Goal: Task Accomplishment & Management: Use online tool/utility

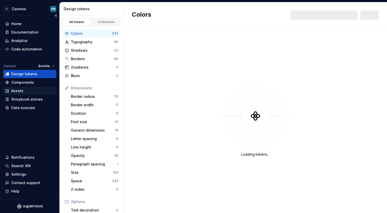
click at [17, 92] on div "Assets" at bounding box center [17, 90] width 12 height 5
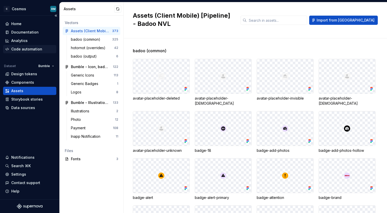
click at [28, 50] on div "Code automation" at bounding box center [26, 49] width 31 height 5
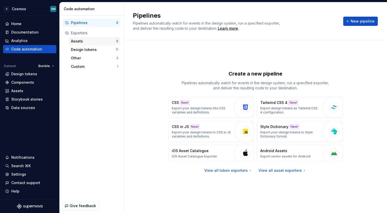
click at [89, 41] on div "Assets" at bounding box center [93, 41] width 45 height 5
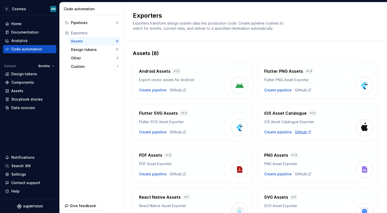
click at [300, 132] on div "Github" at bounding box center [303, 132] width 17 height 5
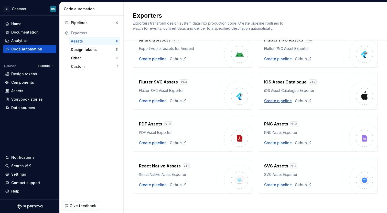
scroll to position [31, 0]
click at [274, 100] on div "Create pipeline" at bounding box center [278, 100] width 28 height 5
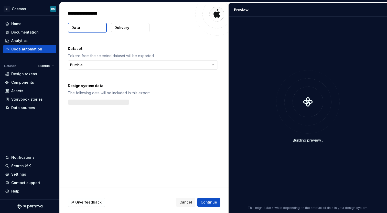
type textarea "*"
click at [181, 65] on html "**********" at bounding box center [193, 106] width 387 height 213
click at [183, 54] on html "C Cosmos RM Home Documentation Analytics Code automation Dataset Bumble Design …" at bounding box center [193, 106] width 387 height 213
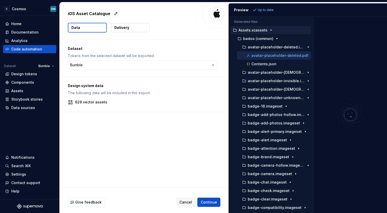
click at [313, 45] on div "Generated files Accessibility guide for tree . Navigate the tree with the arrow…" at bounding box center [308, 115] width 158 height 196
click at [252, 63] on p "Contents.json" at bounding box center [263, 64] width 25 height 4
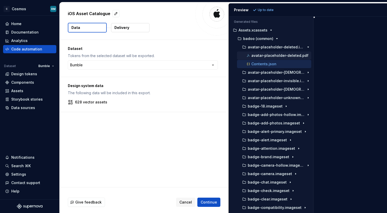
click at [256, 55] on p "avatar-placeholder-deleted.pdf" at bounding box center [279, 56] width 57 height 4
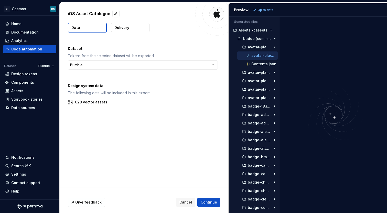
click at [280, 36] on div "Generated files Accessibility guide for tree . Navigate the tree with the arrow…" at bounding box center [308, 115] width 158 height 196
click at [250, 64] on icon "button" at bounding box center [248, 63] width 5 height 5
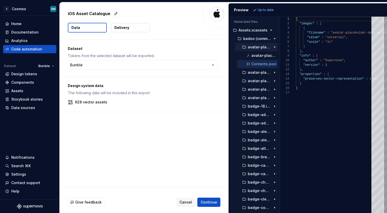
click at [239, 47] on button "avatar-placeholder-deleted.imageset" at bounding box center [256, 47] width 43 height 6
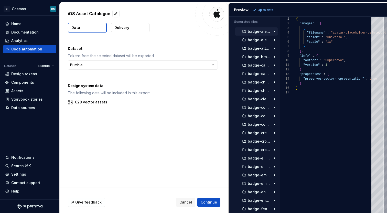
scroll to position [111, 0]
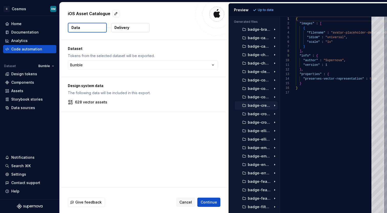
click at [240, 106] on button "badge-credit-card.imageset" at bounding box center [256, 106] width 43 height 6
click at [253, 116] on p "badge-credit-card.pdf" at bounding box center [264, 114] width 26 height 4
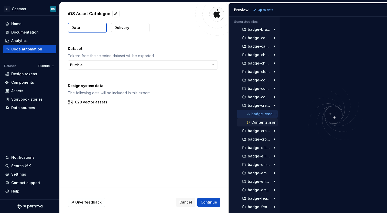
click at [258, 122] on p "Contents.json" at bounding box center [263, 122] width 25 height 4
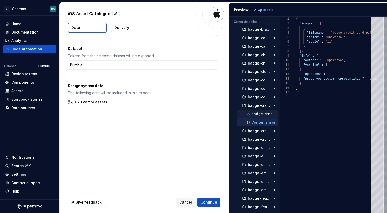
click at [258, 113] on p "badge-credit-card.pdf" at bounding box center [264, 114] width 26 height 4
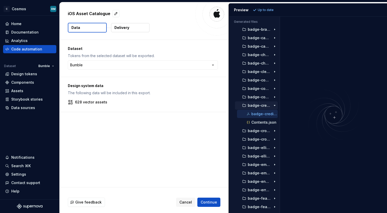
click at [253, 106] on p "badge-credit-card.imageset" at bounding box center [259, 105] width 23 height 4
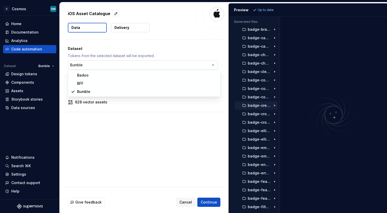
click at [135, 68] on html "C Cosmos RM Home Documentation Analytics Code automation Dataset Bumble Design …" at bounding box center [193, 106] width 387 height 213
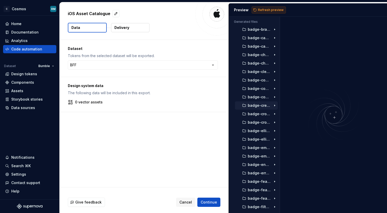
click at [261, 9] on span "Refresh preview" at bounding box center [271, 10] width 26 height 4
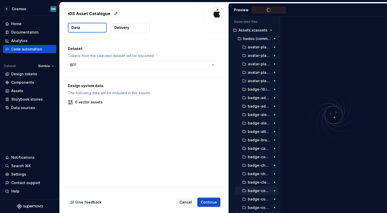
scroll to position [0, 0]
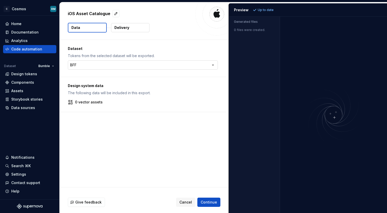
click at [179, 66] on html "C Cosmos RM Home Documentation Analytics Code automation Dataset Bumble Design …" at bounding box center [193, 106] width 387 height 213
click at [262, 8] on span "Refresh preview" at bounding box center [271, 10] width 26 height 4
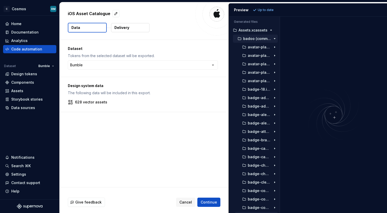
click at [234, 38] on button "badoo (common)" at bounding box center [255, 39] width 45 height 6
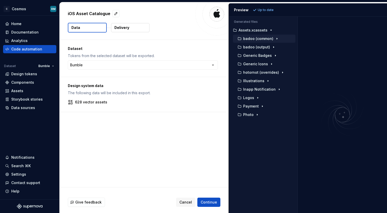
click at [298, 76] on div "Generated files Accessibility guide for tree . Navigate the tree with the arrow…" at bounding box center [308, 115] width 158 height 196
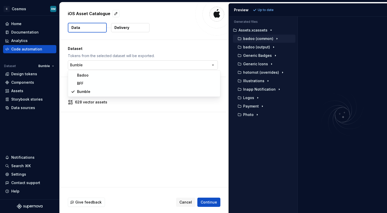
click at [122, 64] on html "C Cosmos RM Home Documentation Analytics Code automation Dataset Bumble Design …" at bounding box center [193, 106] width 387 height 213
click at [166, 142] on html "C Cosmos RM Home Documentation Analytics Code automation Dataset Bumble Design …" at bounding box center [193, 106] width 387 height 213
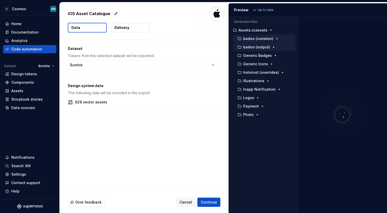
click at [254, 48] on p "badoo (output)" at bounding box center [256, 47] width 27 height 4
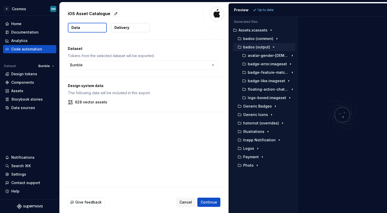
click at [254, 48] on p "badoo (output)" at bounding box center [256, 47] width 27 height 4
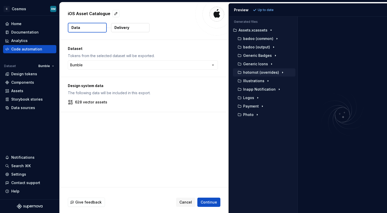
click at [247, 71] on p "hotornot (overrides)" at bounding box center [261, 72] width 36 height 4
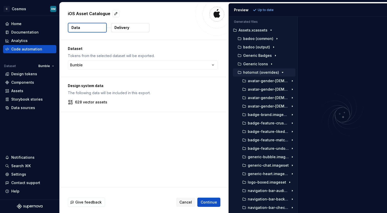
click at [247, 71] on p "hotornot (overrides)" at bounding box center [261, 72] width 36 height 4
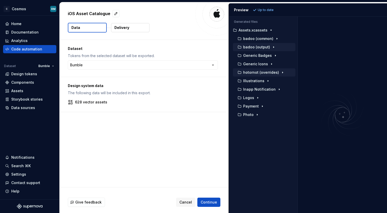
click at [250, 46] on p "badoo (output)" at bounding box center [256, 47] width 27 height 4
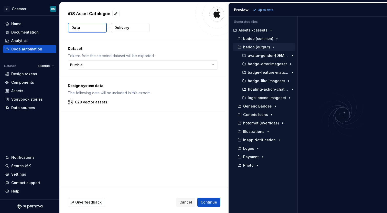
click at [250, 46] on p "badoo (output)" at bounding box center [256, 47] width 27 height 4
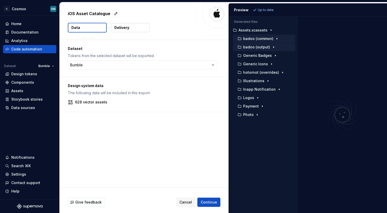
click at [254, 36] on button "badoo (common)" at bounding box center [264, 39] width 62 height 6
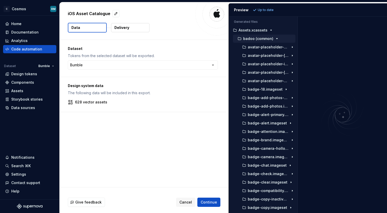
click at [254, 36] on button "badoo (common)" at bounding box center [264, 39] width 62 height 6
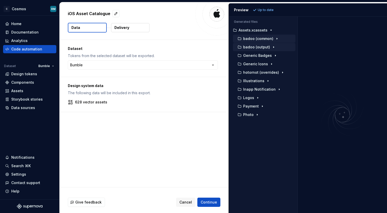
click at [247, 46] on p "badoo (output)" at bounding box center [256, 47] width 27 height 4
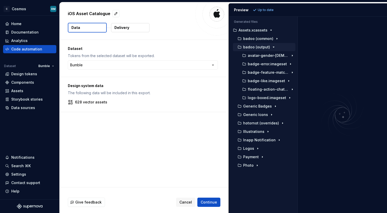
click at [247, 46] on p "badoo (output)" at bounding box center [256, 47] width 27 height 4
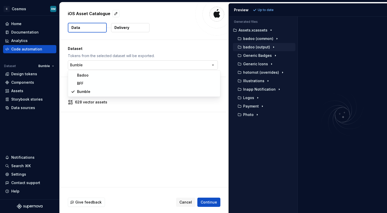
click at [99, 66] on html "C Cosmos RM Home Documentation Analytics Code automation Dataset Bumble Design …" at bounding box center [193, 106] width 387 height 213
select select "**********"
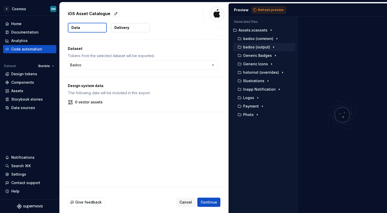
click at [275, 7] on button "Refresh preview" at bounding box center [269, 9] width 34 height 7
